Goal: Navigation & Orientation: Go to known website

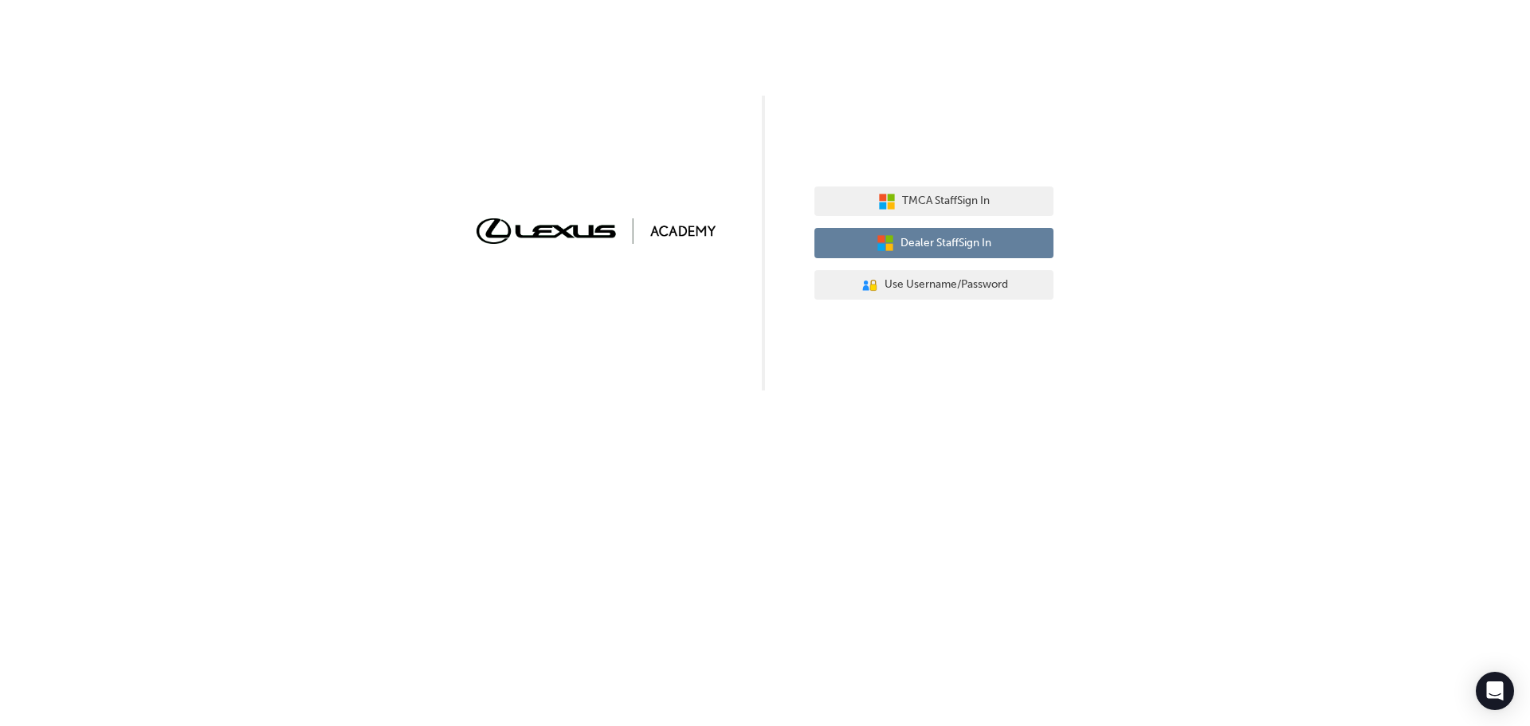
click at [1005, 251] on button "Dealer Staff Sign In" at bounding box center [933, 243] width 239 height 30
